Goal: Task Accomplishment & Management: Use online tool/utility

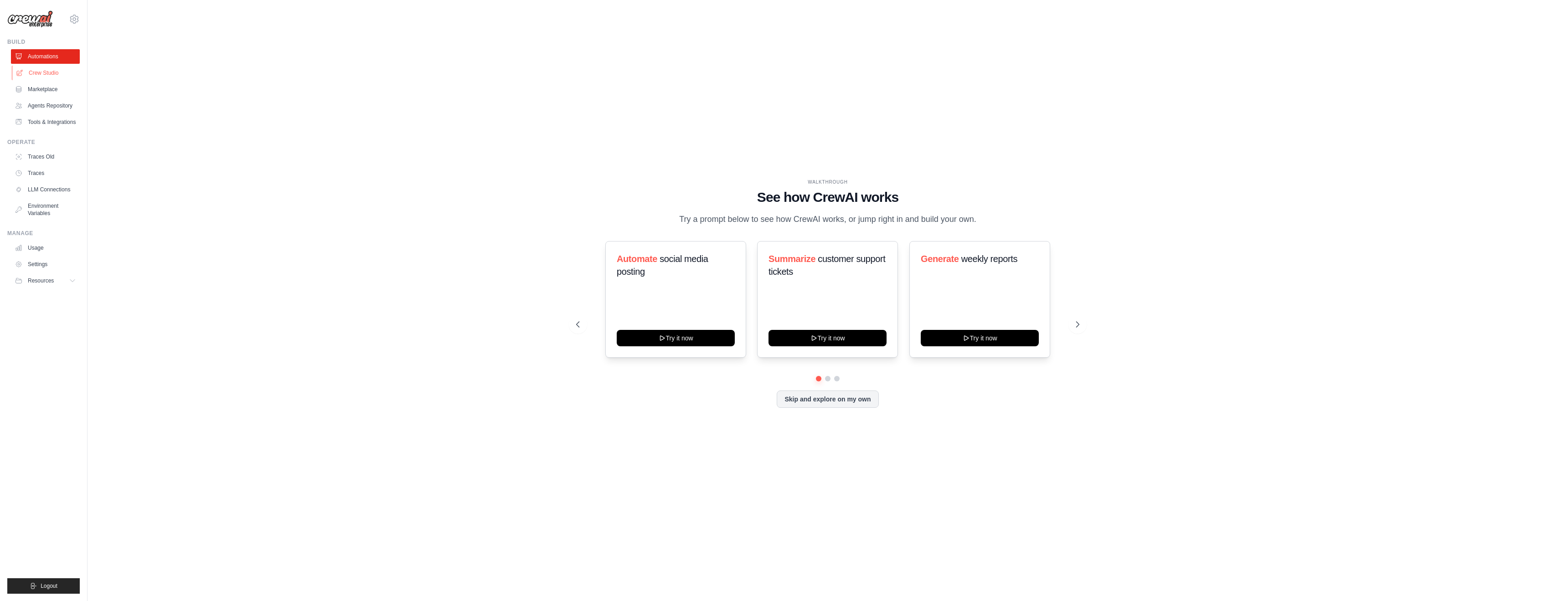
click at [42, 73] on link "Crew Studio" at bounding box center [46, 72] width 69 height 15
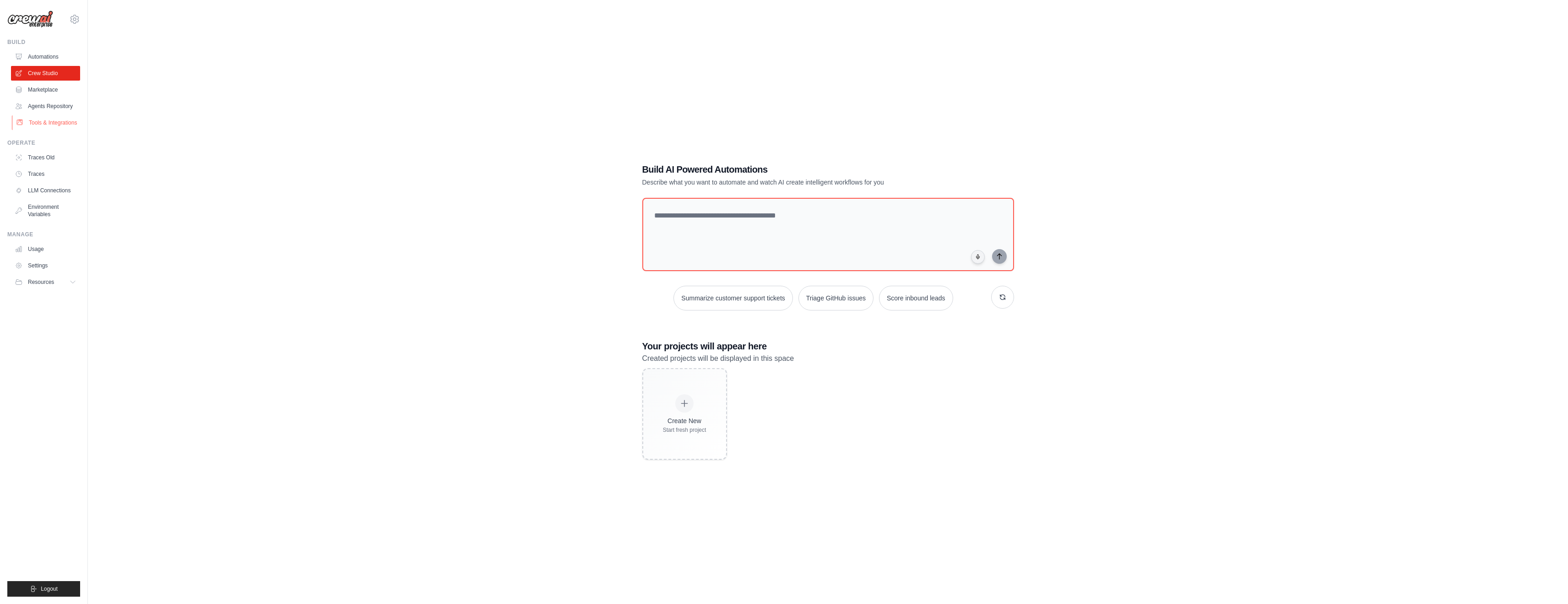
click at [69, 119] on link "Tools & Integrations" at bounding box center [46, 122] width 69 height 15
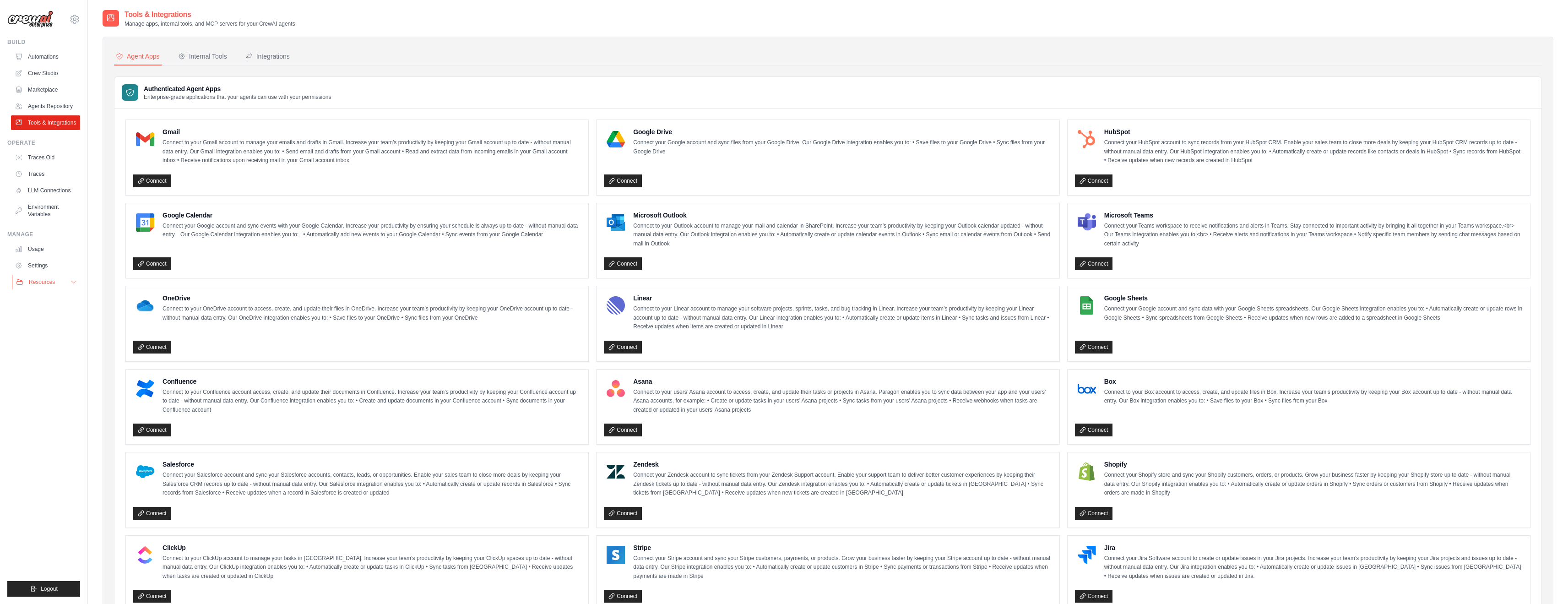
click at [35, 287] on button "Resources" at bounding box center [46, 282] width 69 height 15
click at [39, 106] on link "Agents Repository" at bounding box center [46, 106] width 69 height 15
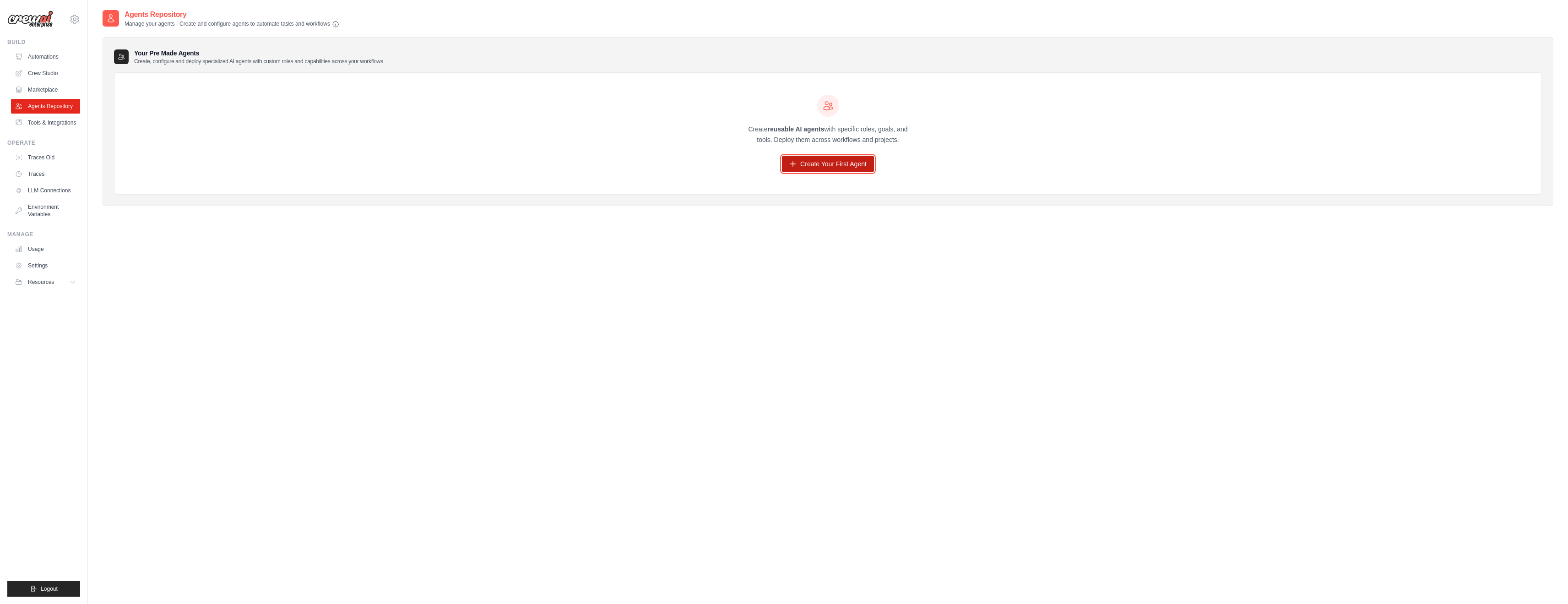
click at [821, 164] on link "Create Your First Agent" at bounding box center [828, 164] width 92 height 17
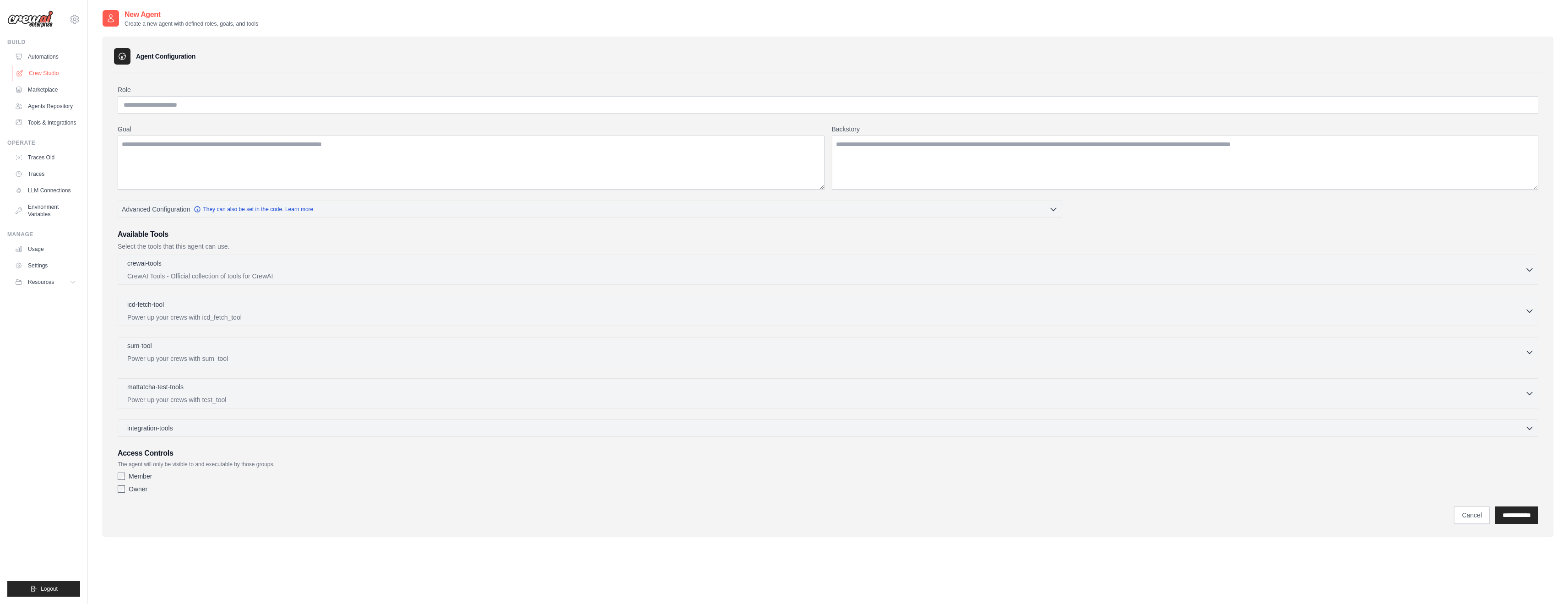
click at [34, 75] on link "Crew Studio" at bounding box center [46, 73] width 69 height 15
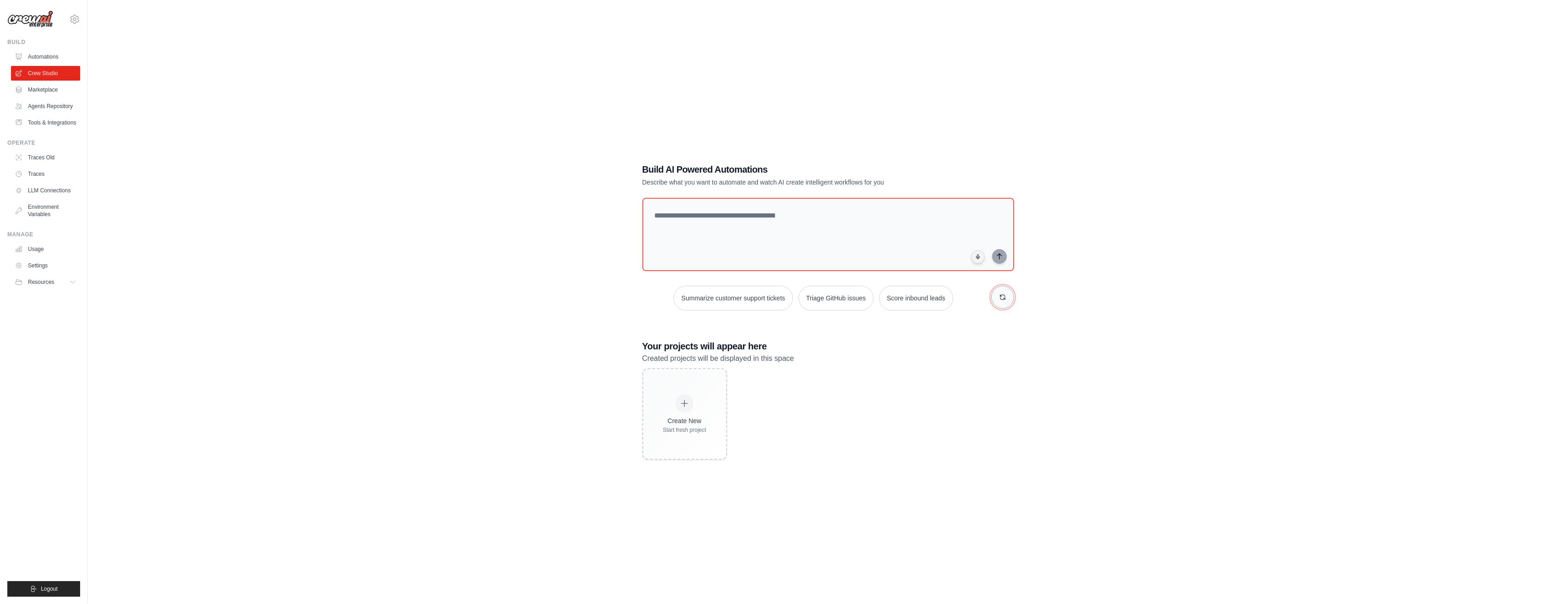
click at [999, 297] on icon "button" at bounding box center [1002, 297] width 7 height 7
click at [709, 300] on button "Automate social media posting" at bounding box center [701, 298] width 103 height 24
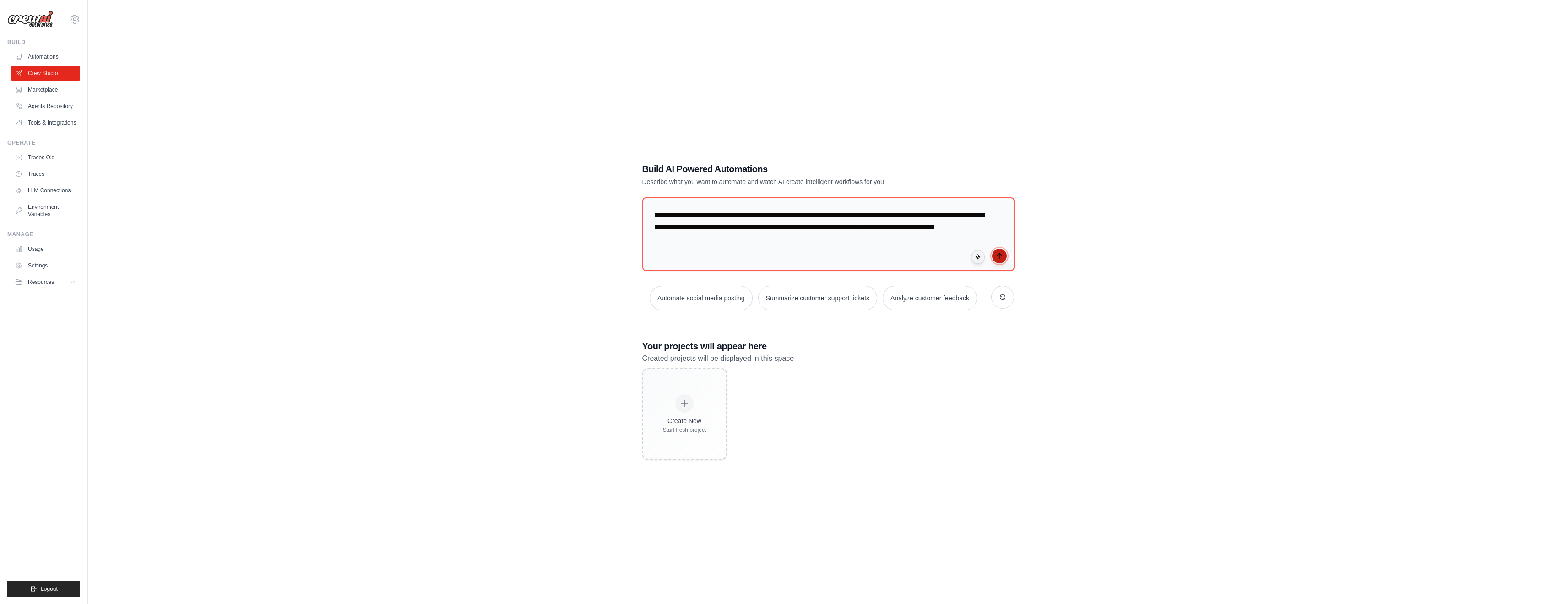
click at [995, 260] on button "submit" at bounding box center [999, 256] width 15 height 15
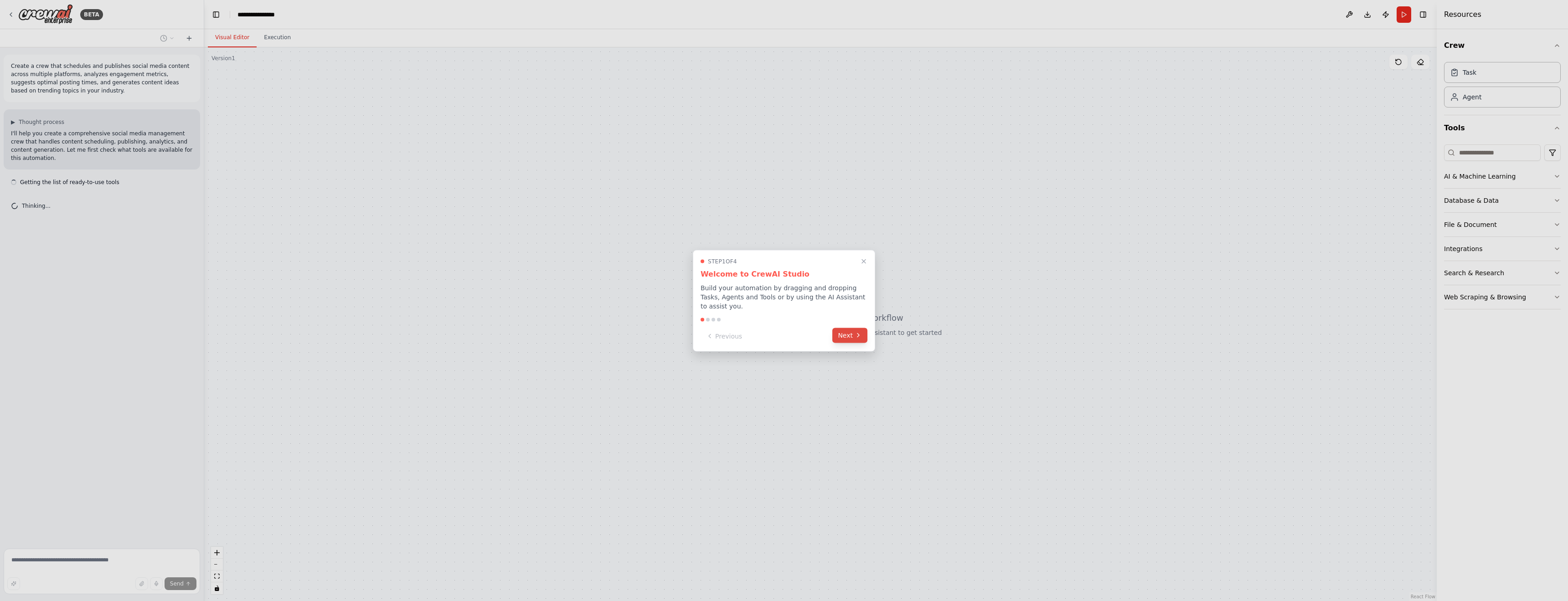
click at [861, 340] on button "Next" at bounding box center [849, 335] width 35 height 15
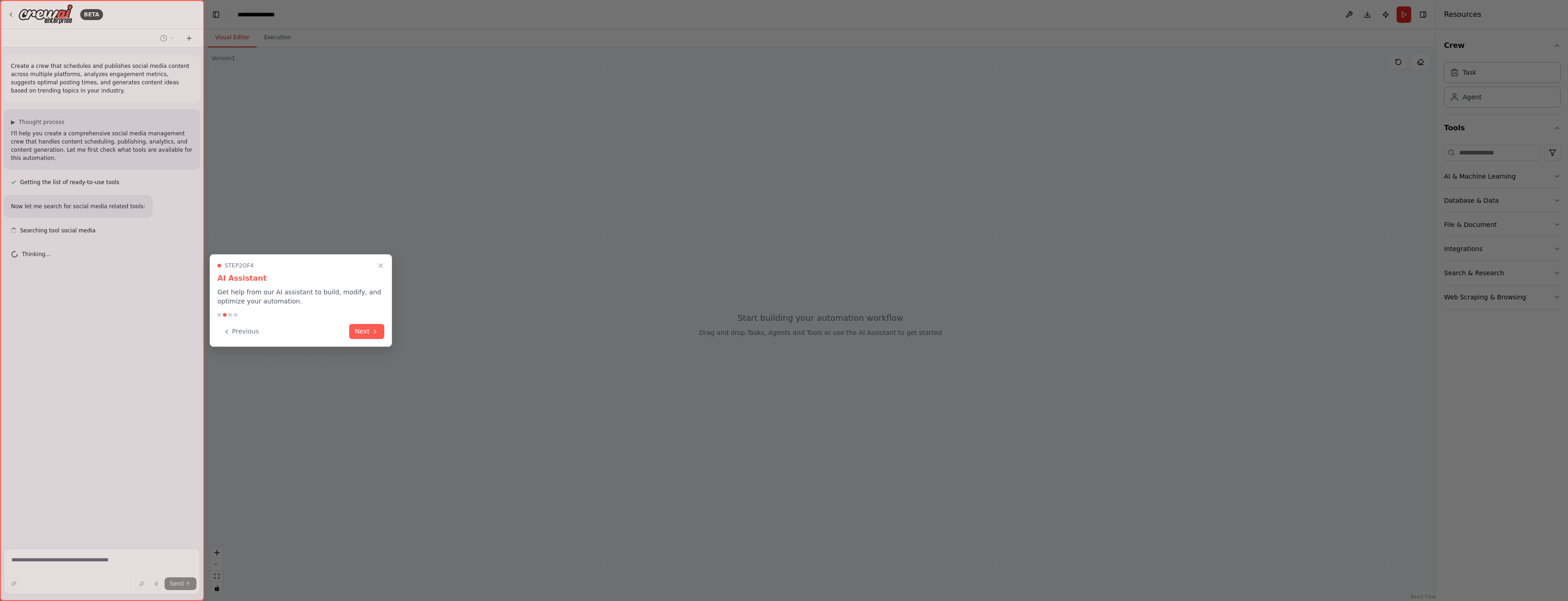
click at [370, 341] on div "Step 2 of 4 AI Assistant Get help from our AI assistant to build, modify, and o…" at bounding box center [301, 300] width 182 height 92
click at [370, 332] on button "Next" at bounding box center [366, 330] width 35 height 15
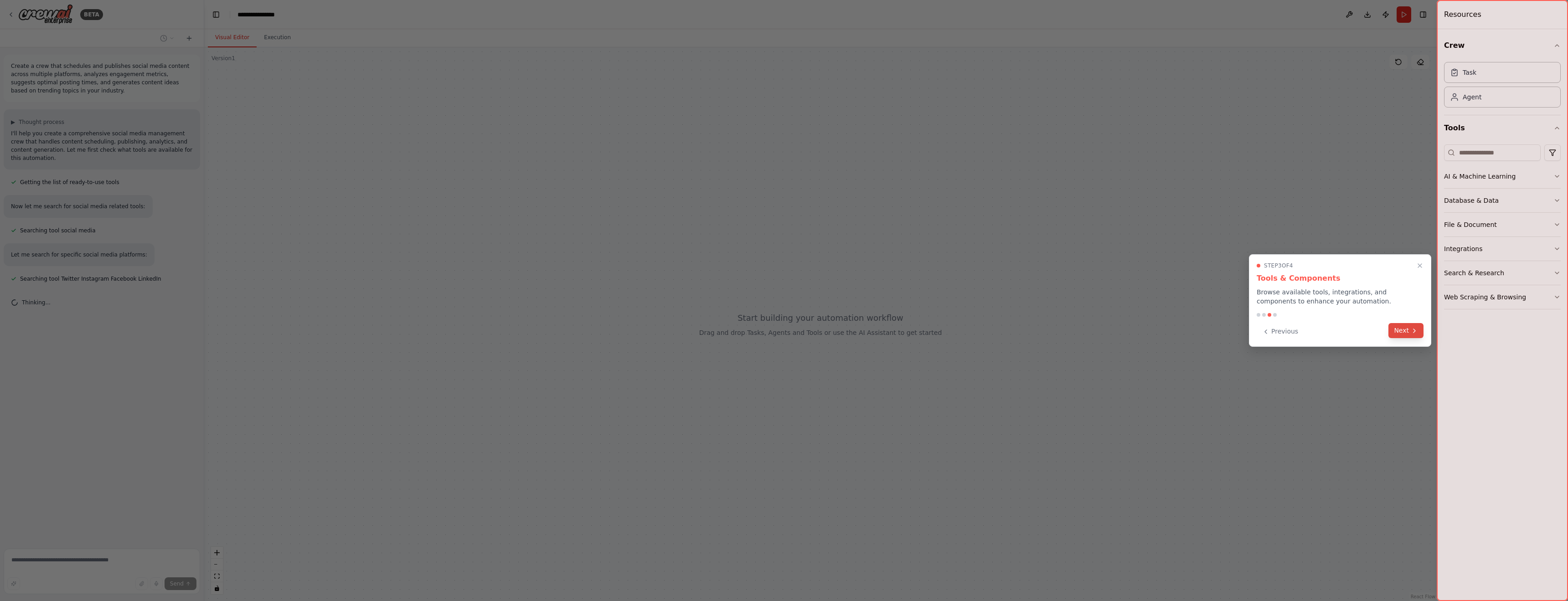
click at [1419, 337] on button "Next" at bounding box center [1406, 330] width 35 height 15
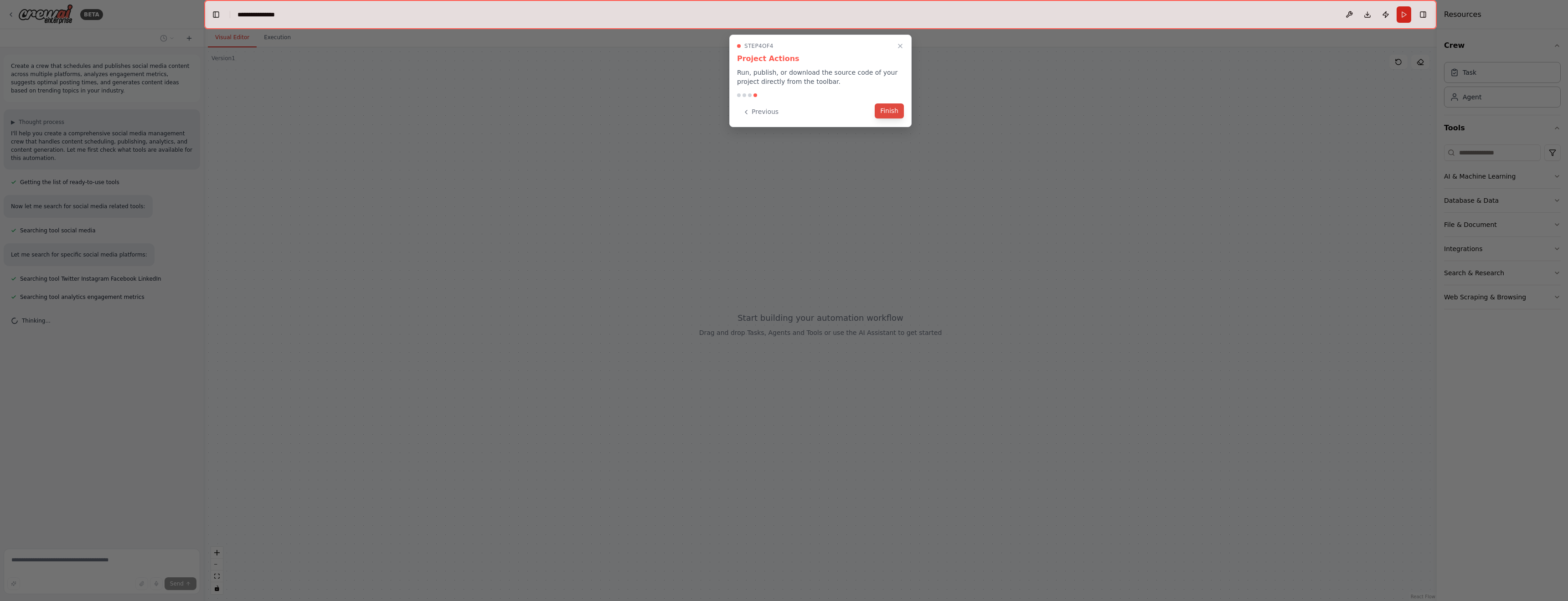
click at [891, 114] on button "Finish" at bounding box center [889, 110] width 29 height 15
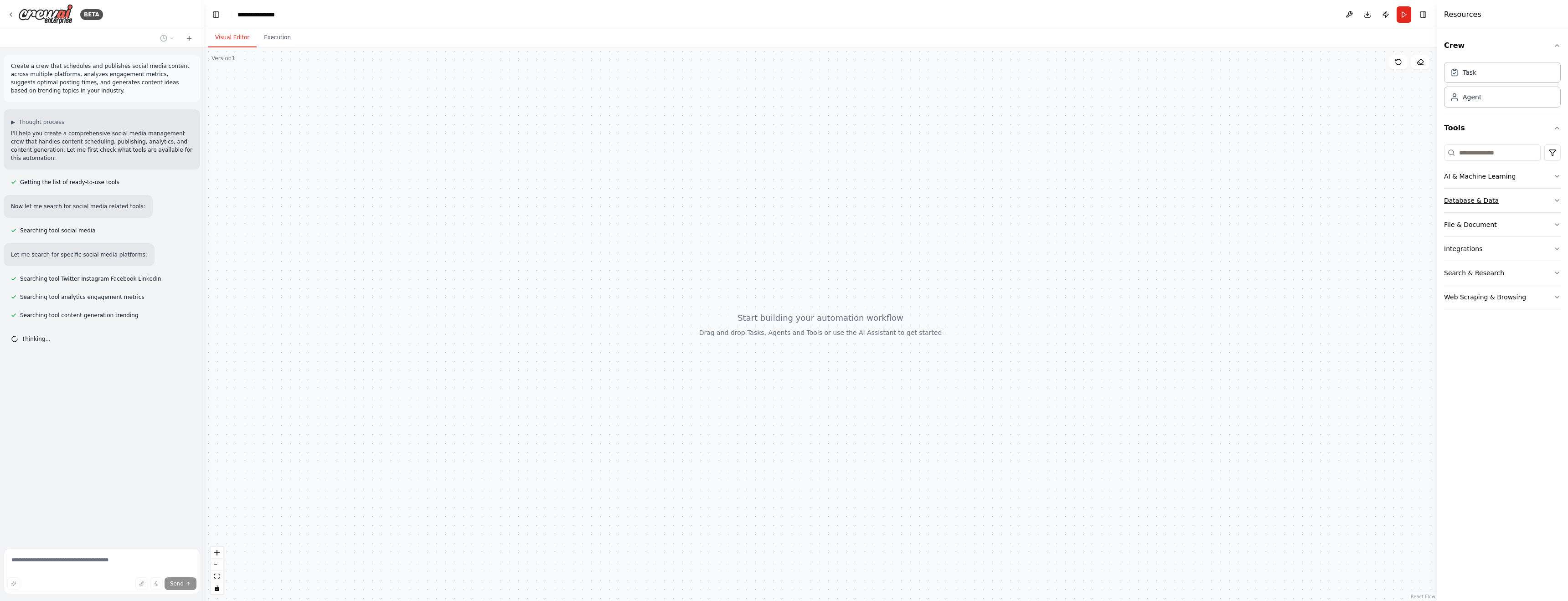
click at [1541, 199] on button "Database & Data" at bounding box center [1503, 200] width 117 height 24
click at [1512, 298] on div "A tool to search the Weaviate database for relevant information on internal doc…" at bounding box center [1509, 300] width 92 height 7
